Goal: Information Seeking & Learning: Find specific fact

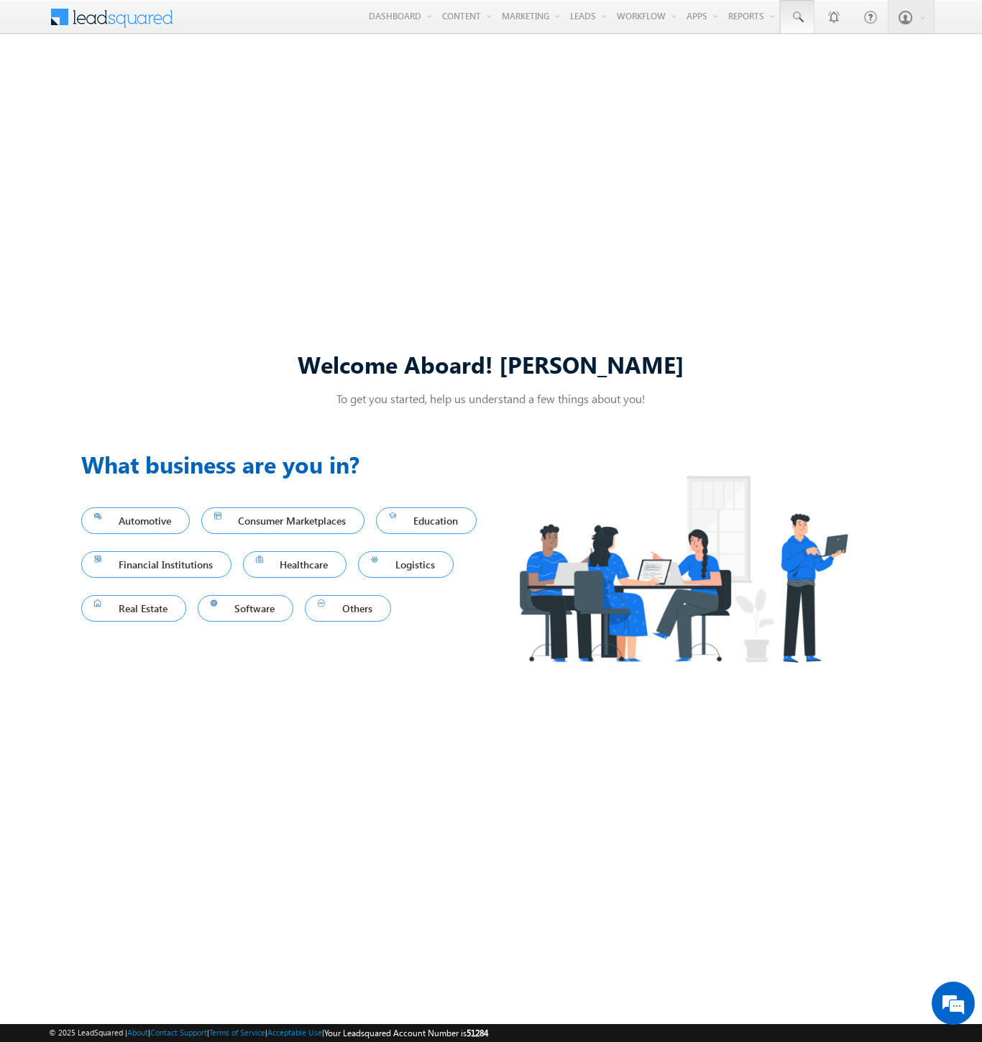
click at [796, 17] on span at bounding box center [797, 17] width 14 height 14
type input "8904284151"
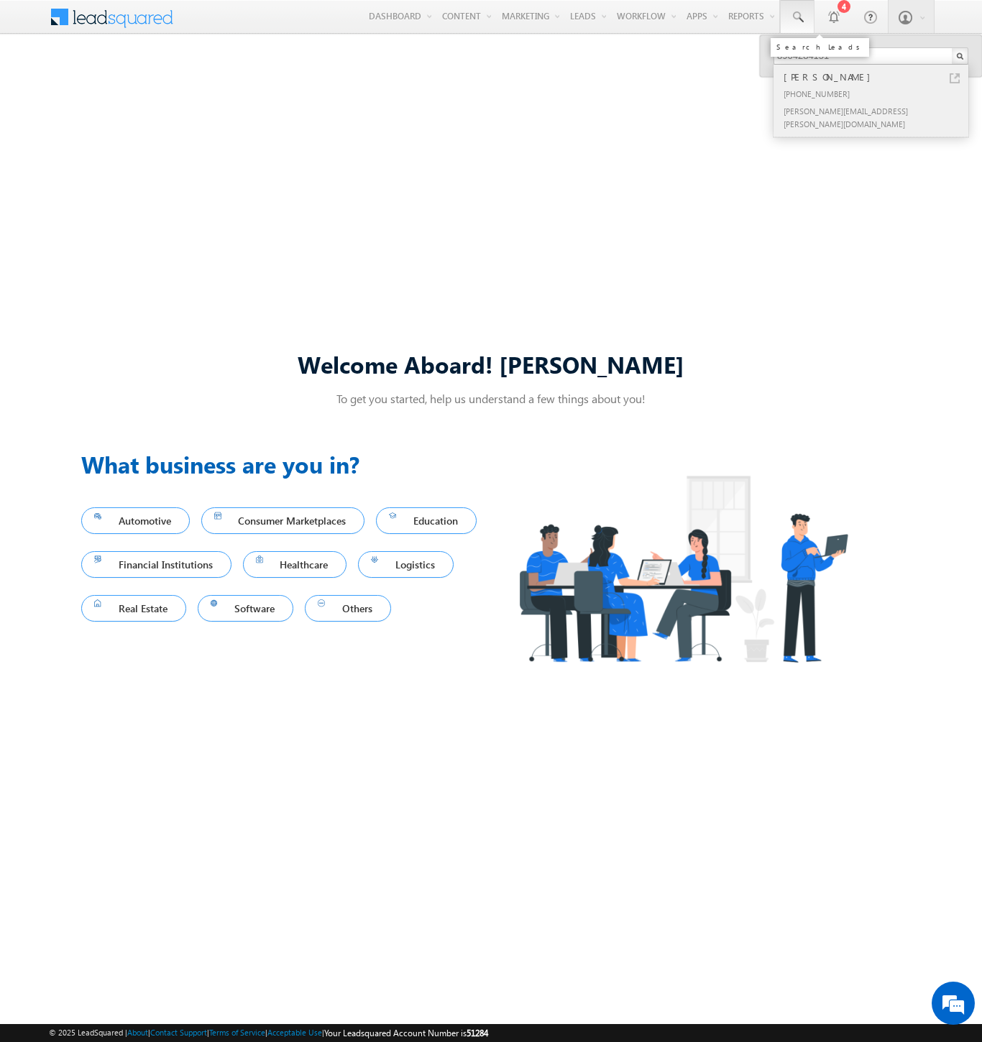
click at [877, 77] on div "[PERSON_NAME]" at bounding box center [876, 77] width 193 height 16
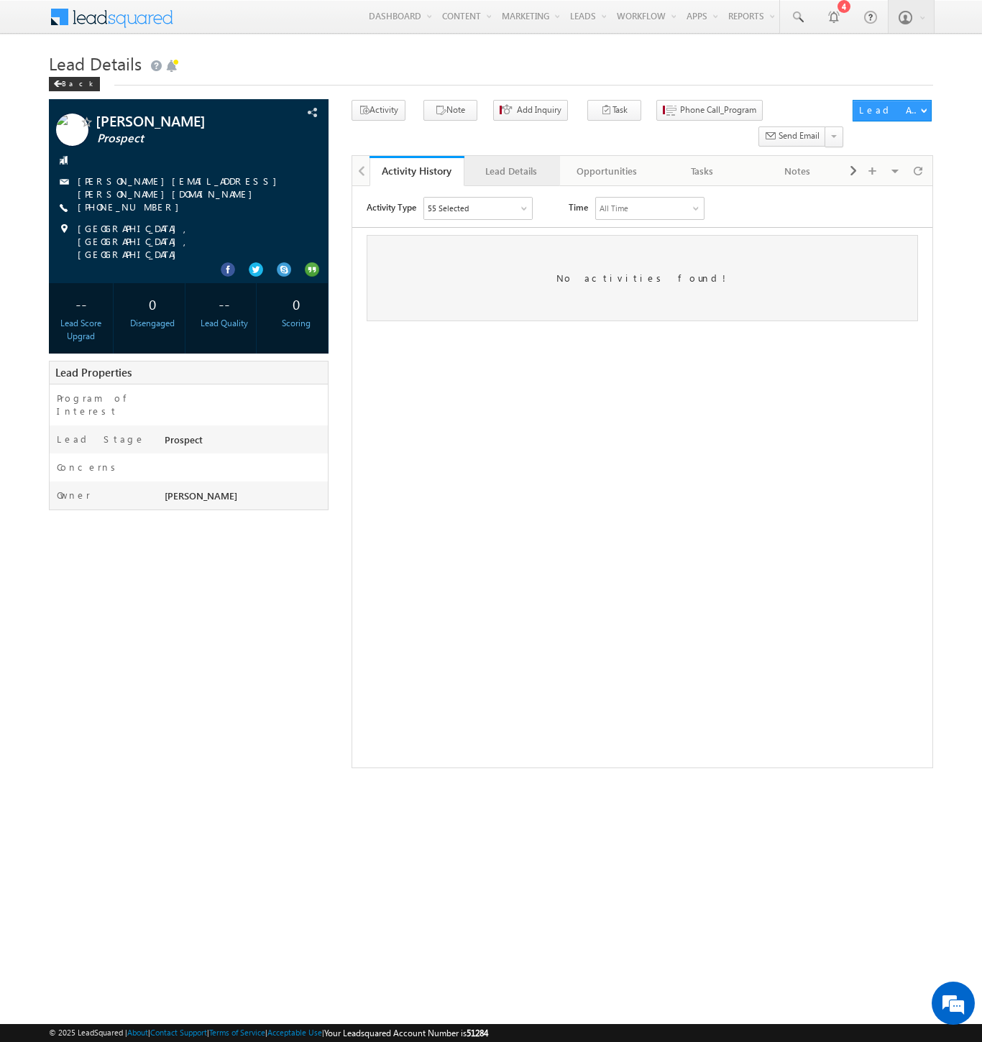
click at [511, 162] on div "Lead Details" at bounding box center [511, 170] width 70 height 17
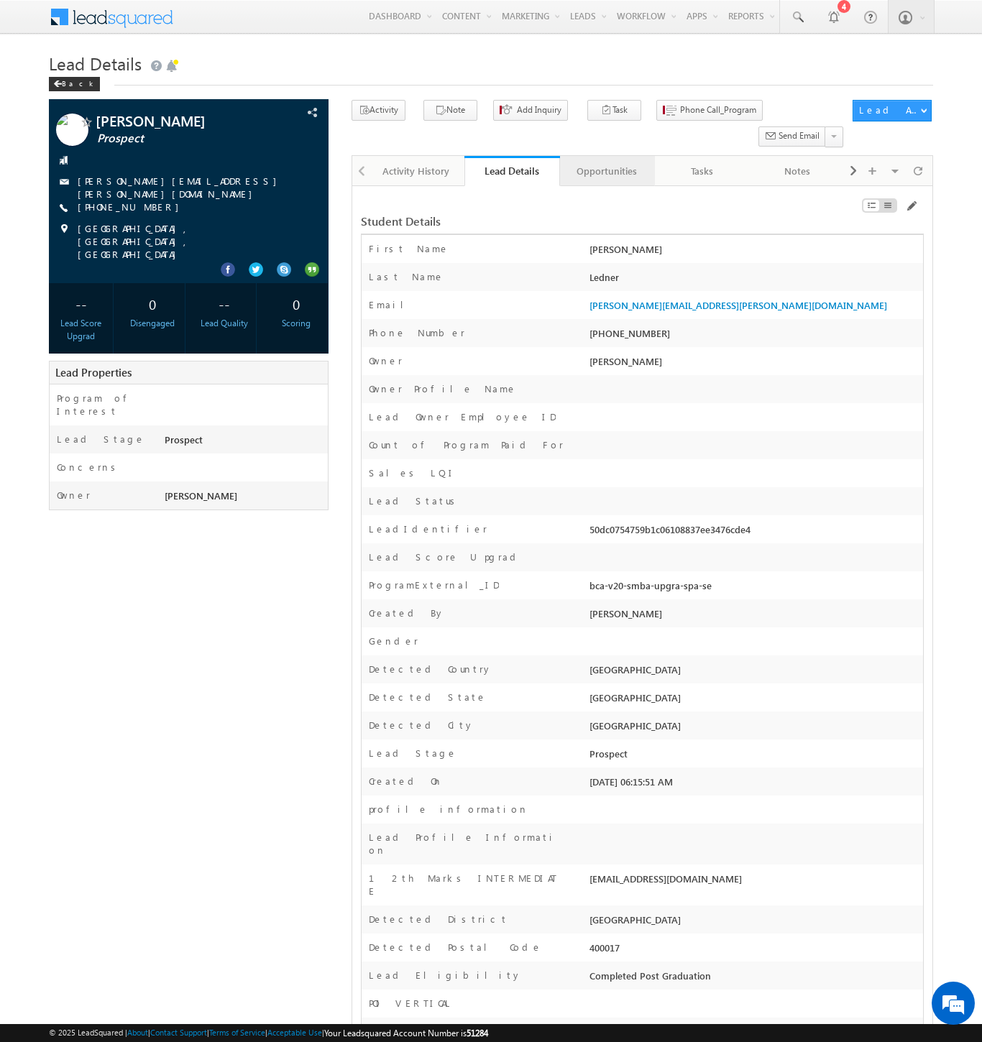
click at [606, 162] on div "Opportunities" at bounding box center [606, 170] width 70 height 17
